Goal: Task Accomplishment & Management: Manage account settings

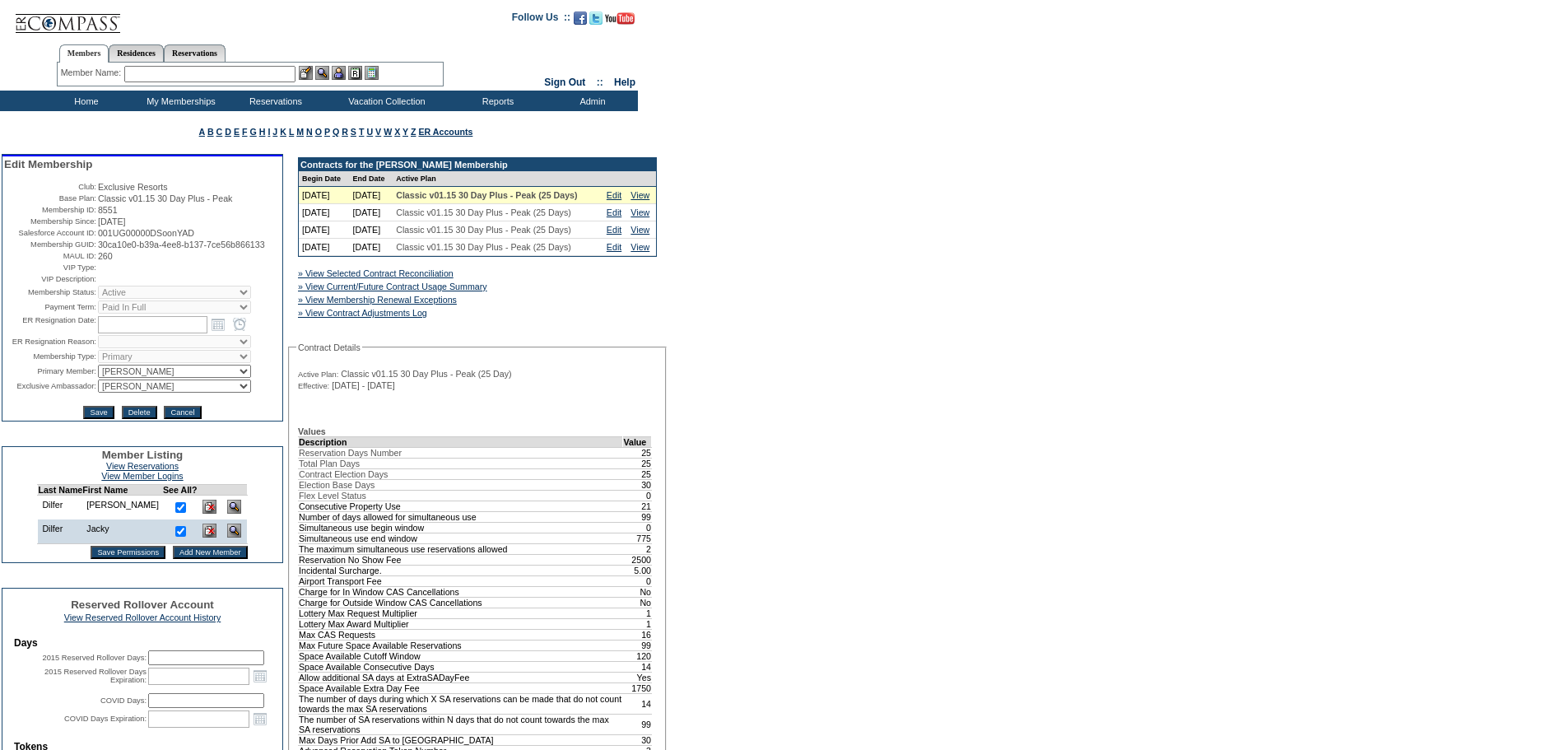
click at [251, 76] on input "text" at bounding box center [209, 74] width 171 height 16
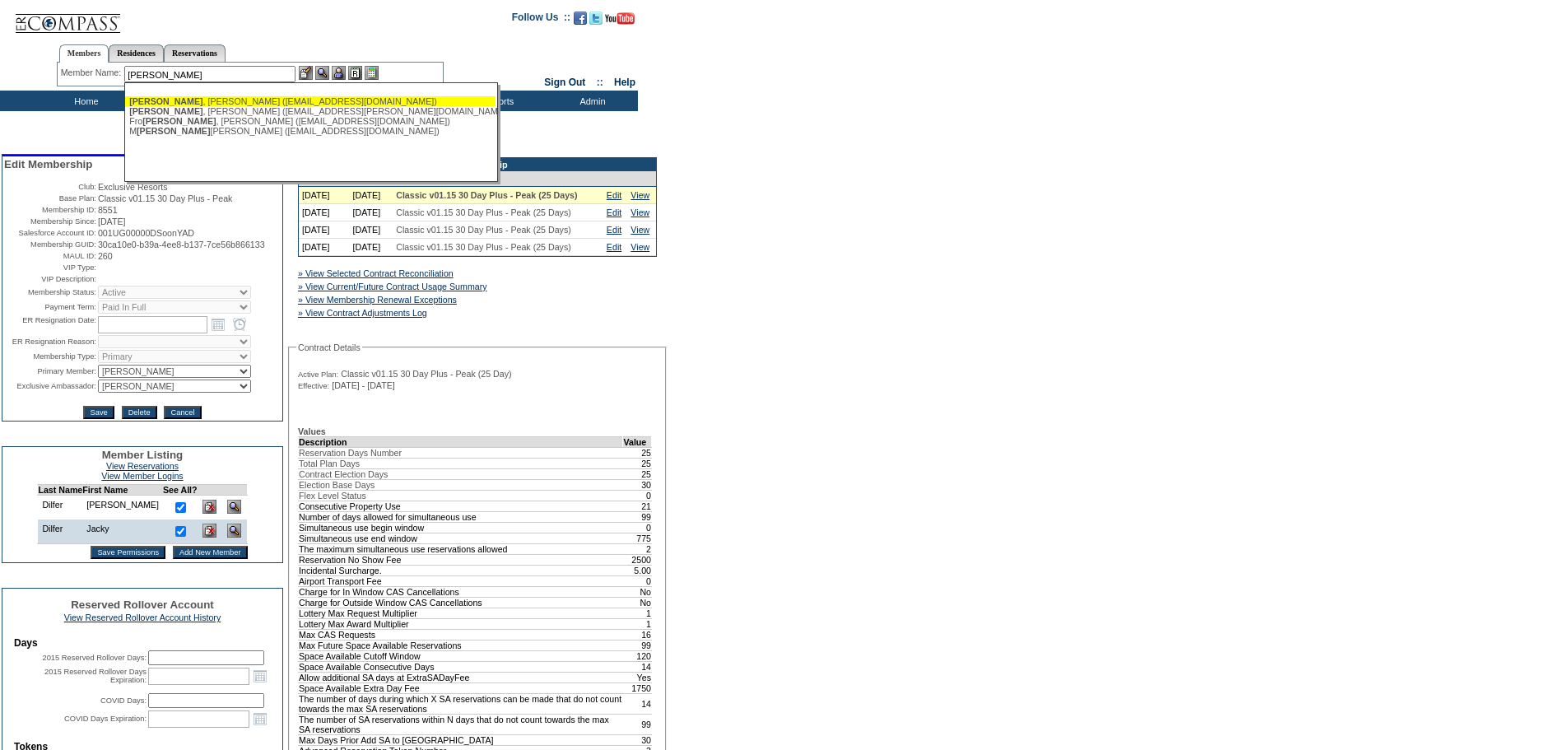
click at [225, 102] on div "[PERSON_NAME] ([EMAIL_ADDRESS][DOMAIN_NAME])" at bounding box center [310, 101] width 362 height 9
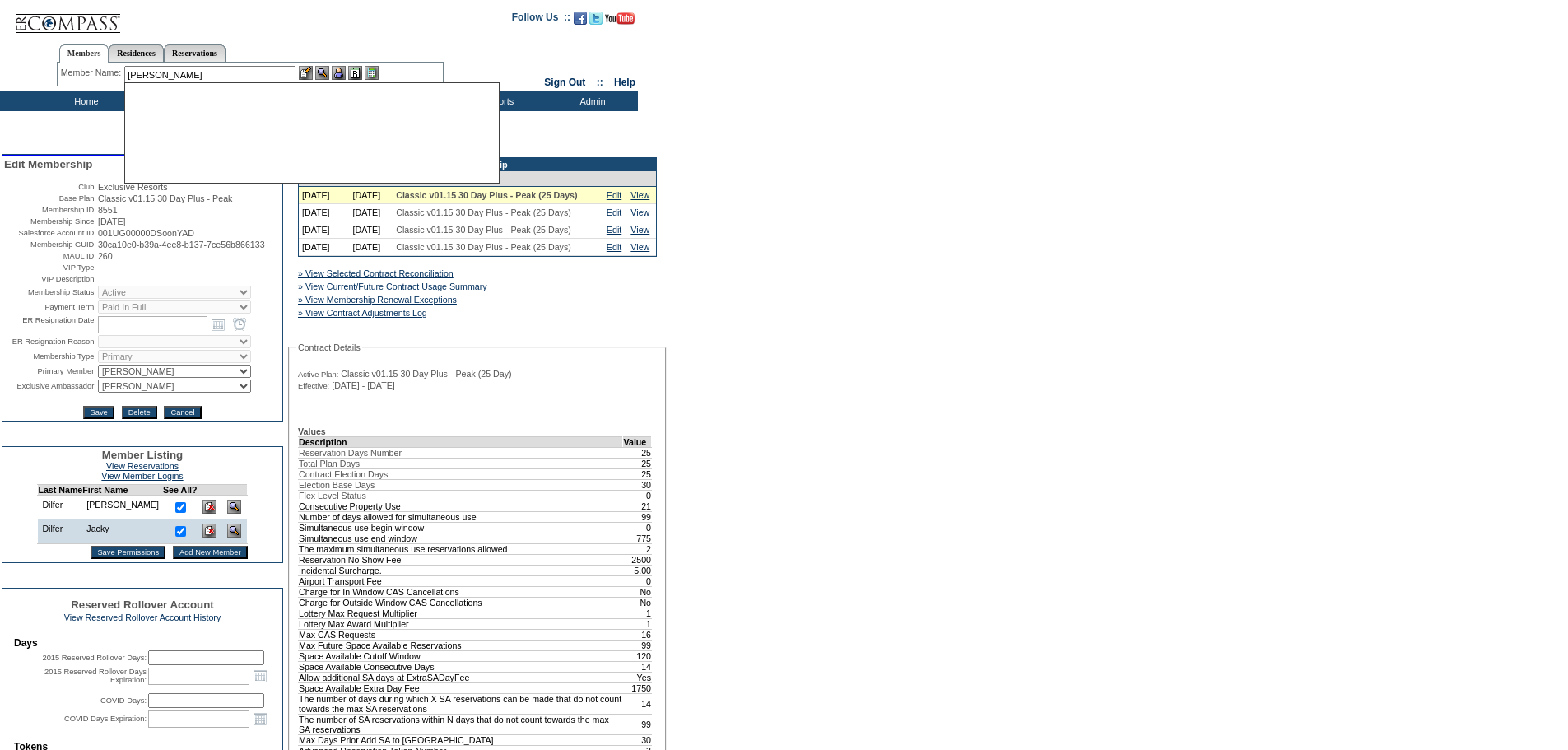
type input "[PERSON_NAME] ([EMAIL_ADDRESS][DOMAIN_NAME])"
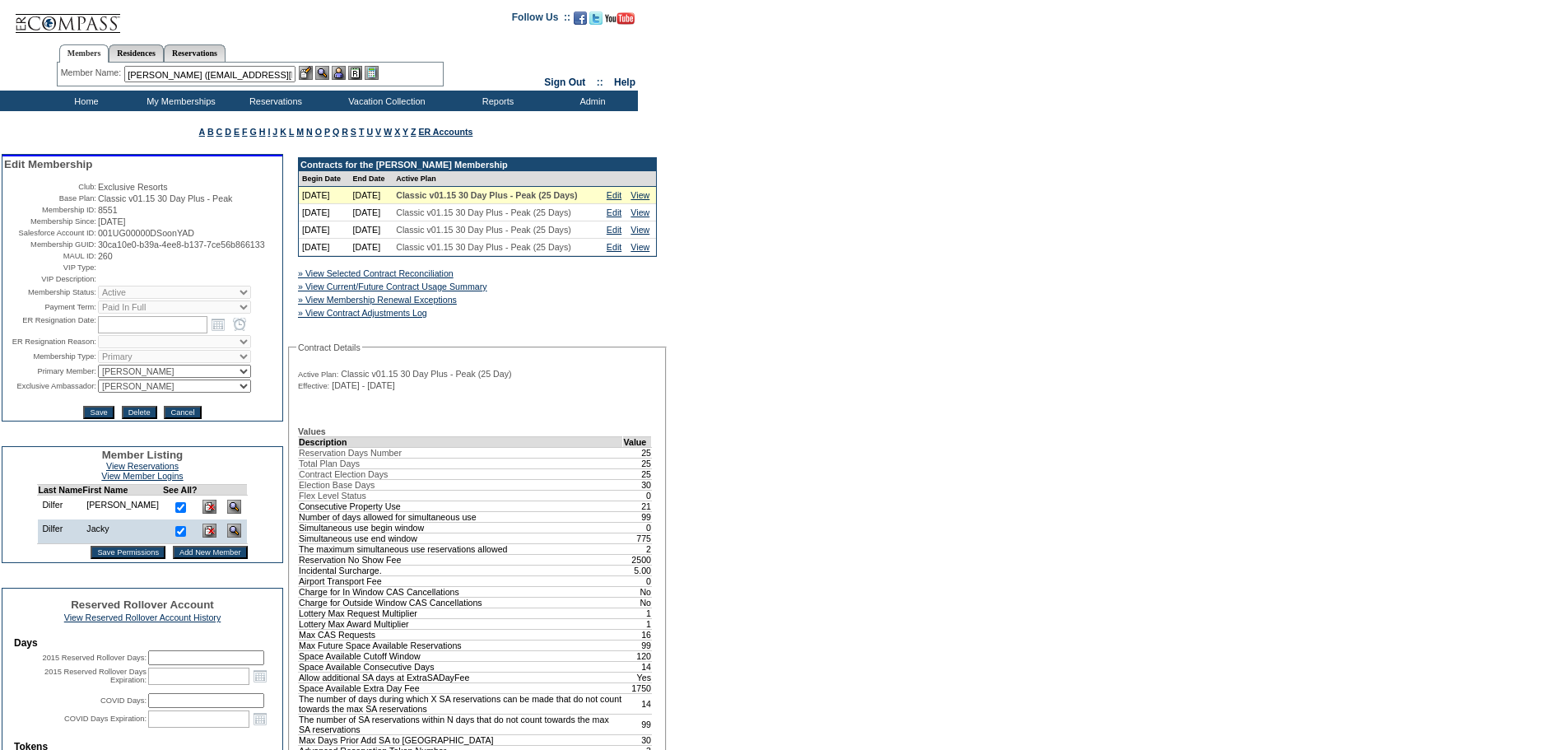
click at [342, 67] on img at bounding box center [338, 73] width 14 height 14
click at [323, 72] on img at bounding box center [322, 73] width 14 height 14
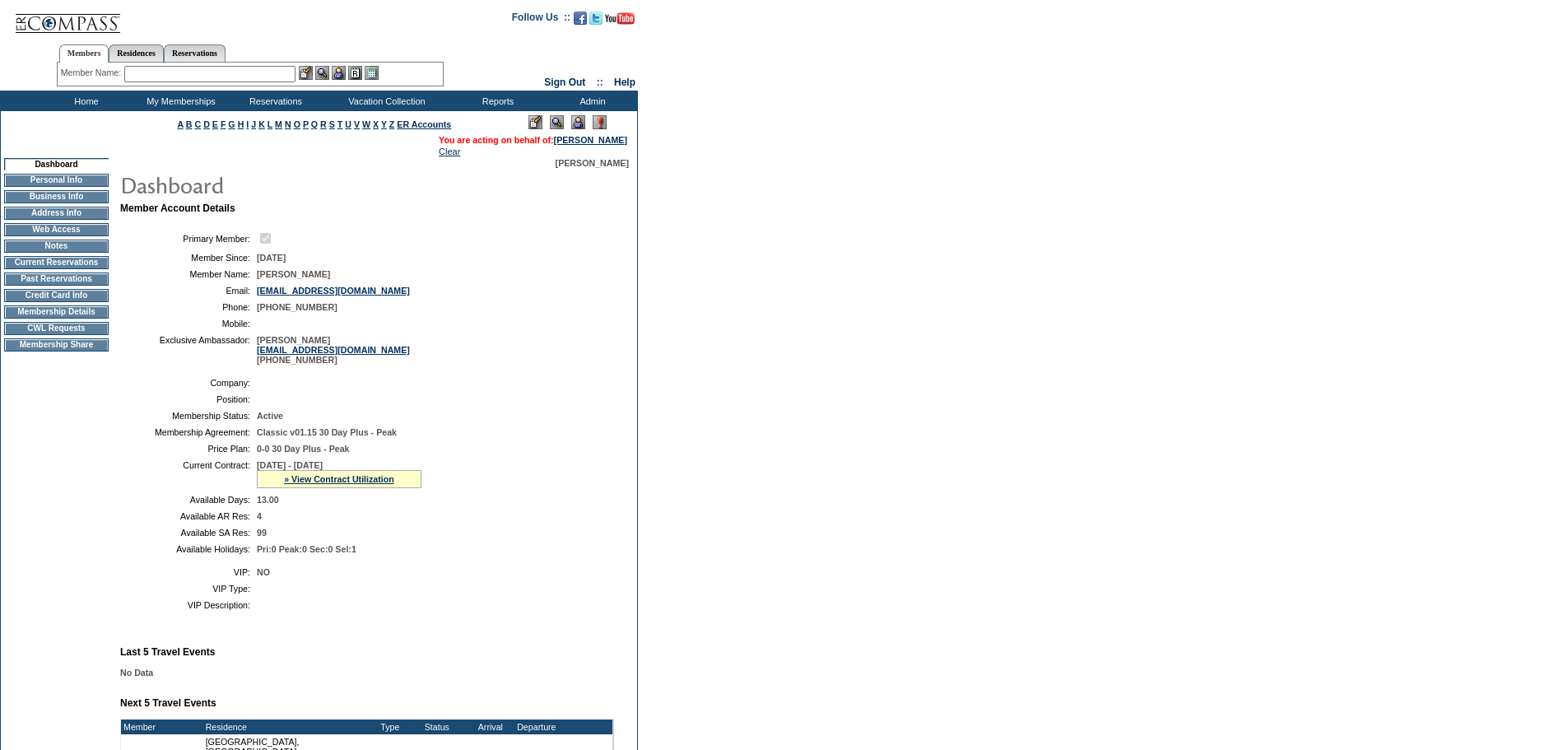
click at [351, 488] on div "» View Contract Utilization" at bounding box center [339, 478] width 165 height 18
click at [350, 484] on link "» View Contract Utilization" at bounding box center [339, 478] width 110 height 9
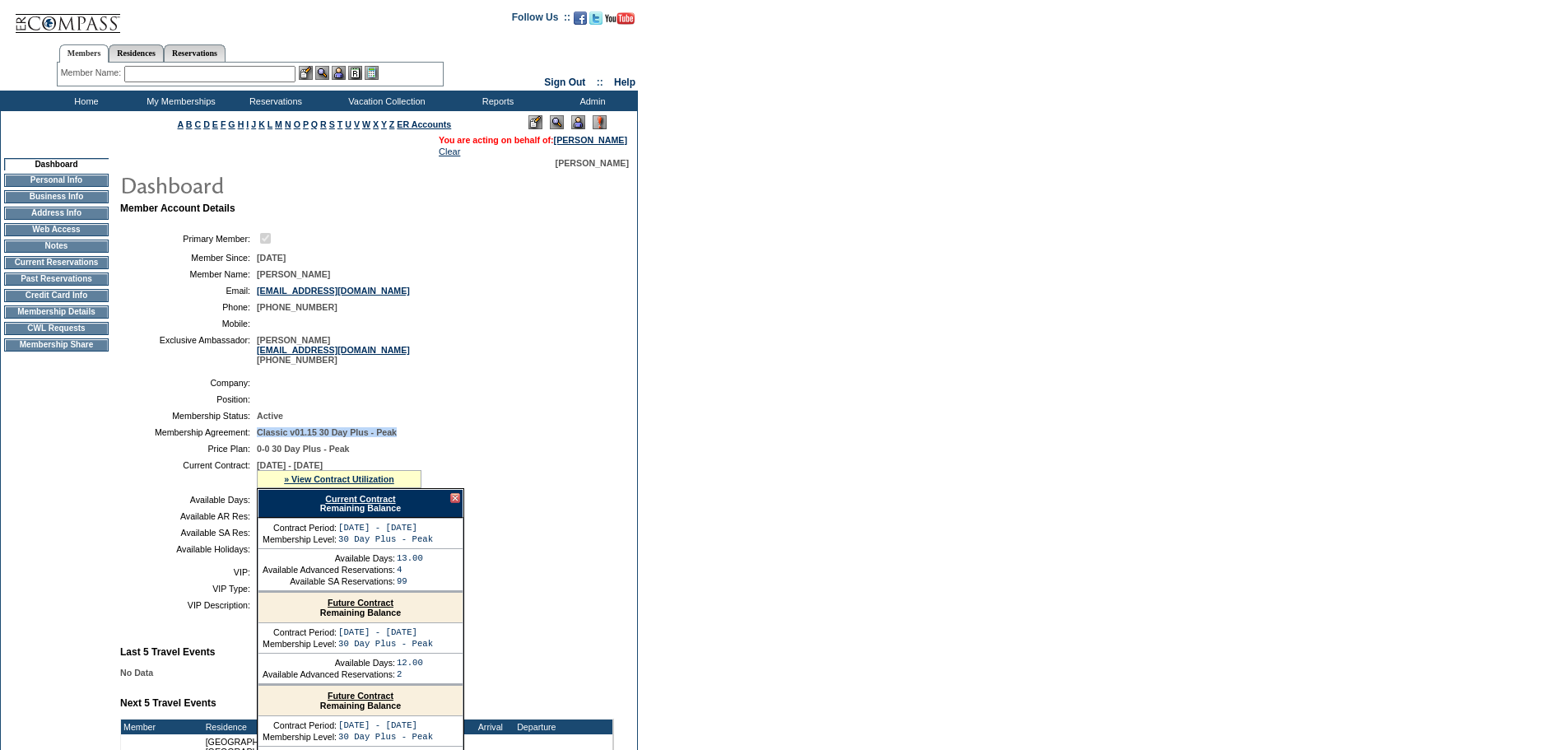
drag, startPoint x: 254, startPoint y: 448, endPoint x: 428, endPoint y: 449, distance: 174.0
click at [428, 449] on table "Company: Position: Membership Status: Active Membership Agreement: Classic v01.…" at bounding box center [367, 466] width 494 height 189
copy span "Classic v01.15 30 Day Plus - Peak"
click at [19, 318] on td "Membership Details" at bounding box center [56, 312] width 104 height 13
